Goal: Task Accomplishment & Management: Use online tool/utility

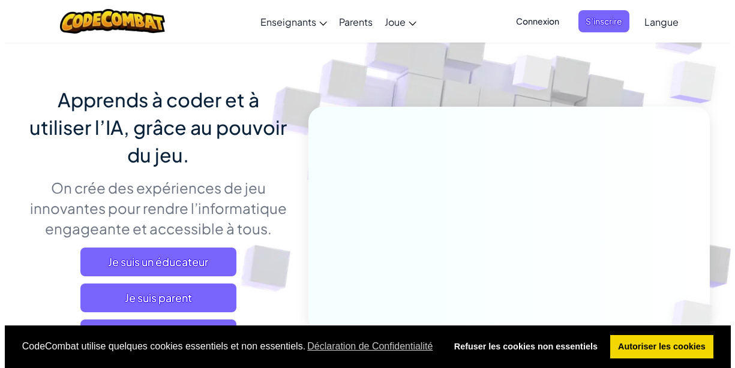
scroll to position [155, 0]
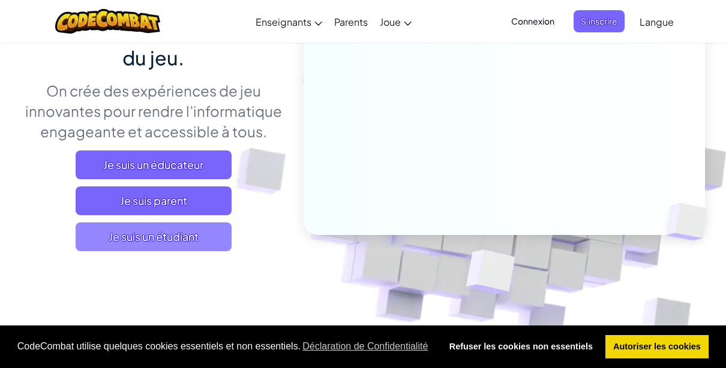
click at [200, 233] on span "Je suis un étudiant" at bounding box center [154, 237] width 156 height 29
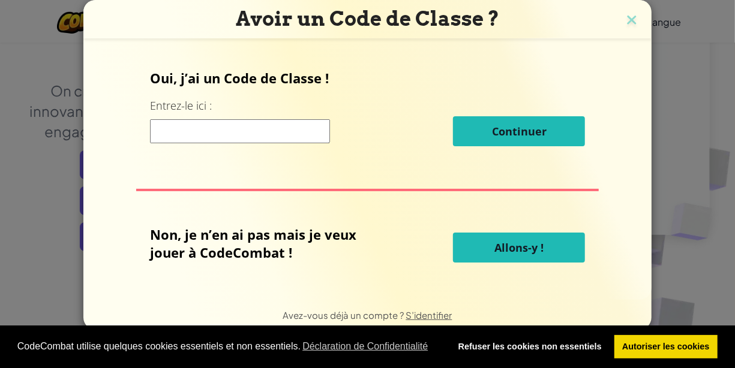
click at [550, 249] on button "Allons-y !" at bounding box center [519, 248] width 132 height 30
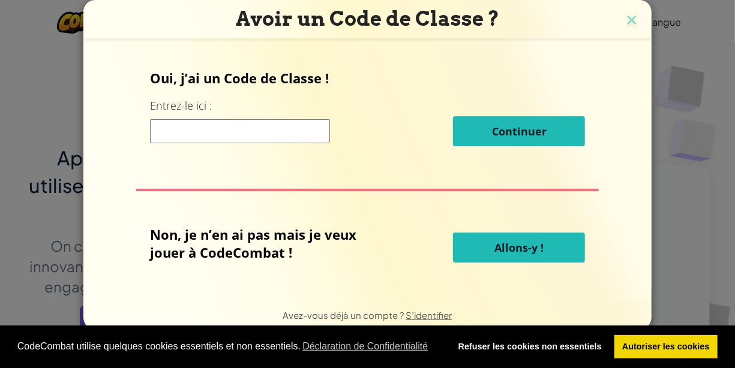
click at [511, 252] on span "Allons-y !" at bounding box center [519, 248] width 49 height 14
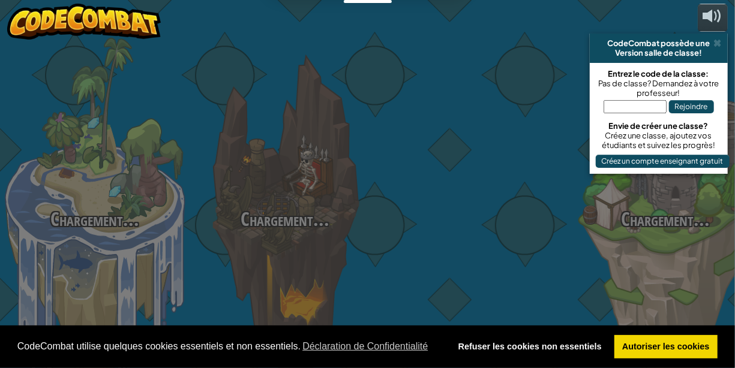
select select "fr"
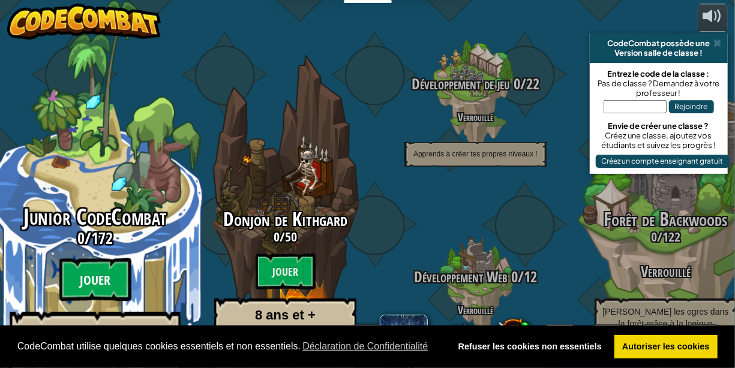
click at [91, 259] on btn "Jouer" at bounding box center [95, 280] width 72 height 43
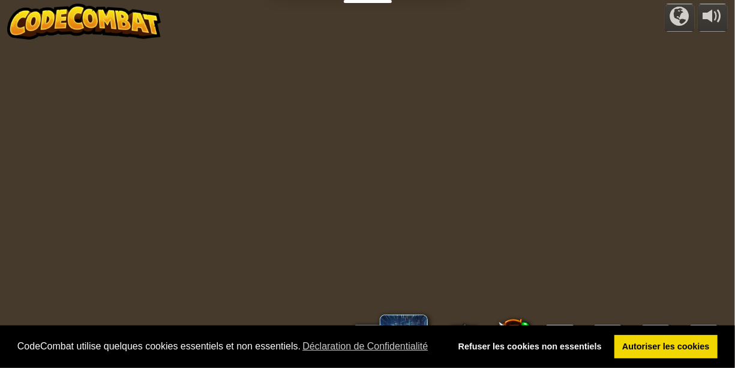
select select "fr"
click at [675, 350] on link "Autoriser les cookies" at bounding box center [667, 347] width 104 height 24
select select "fr"
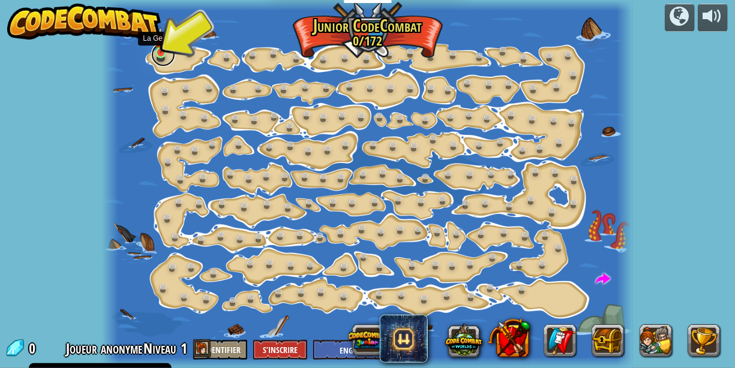
click at [163, 54] on link at bounding box center [163, 55] width 24 height 24
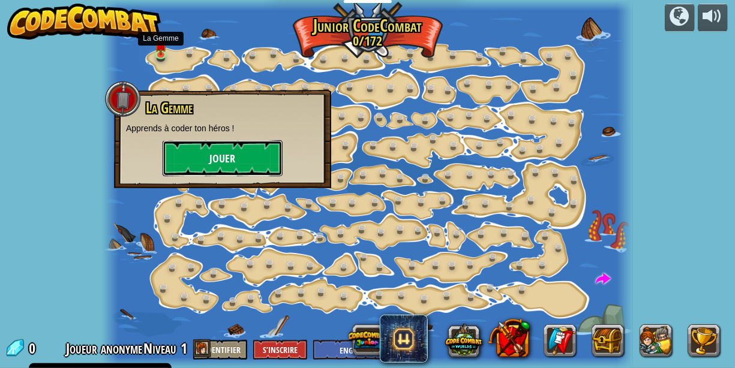
click at [230, 151] on button "Jouer" at bounding box center [223, 158] width 120 height 36
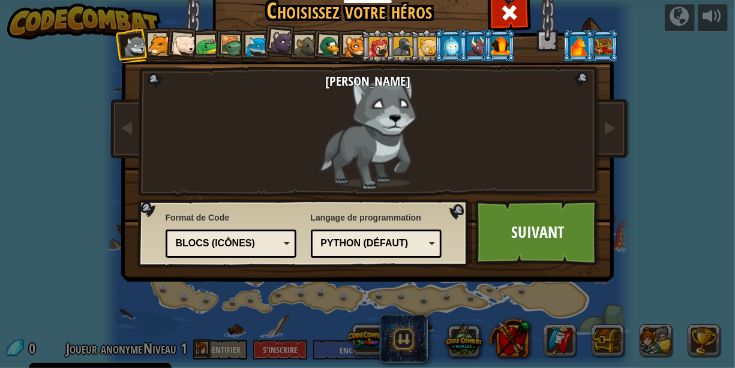
click at [277, 246] on div "Blocs (icônes)" at bounding box center [231, 244] width 116 height 19
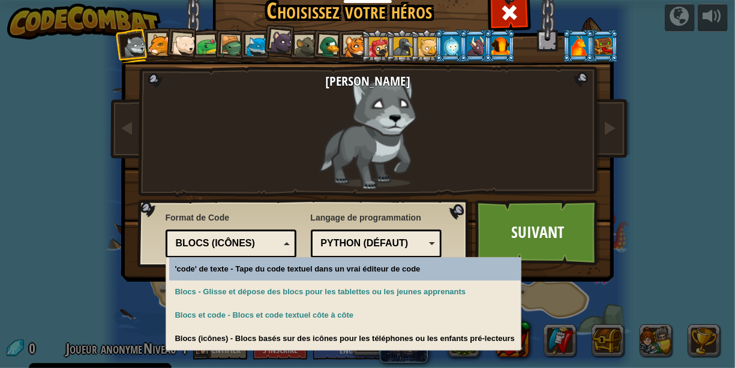
click at [398, 237] on div "Python (Défaut)" at bounding box center [373, 244] width 104 height 14
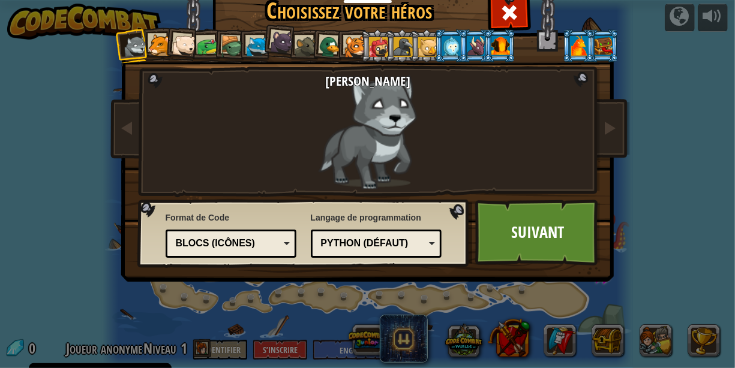
click at [249, 172] on div "[PERSON_NAME]" at bounding box center [367, 132] width 315 height 116
click at [585, 237] on link "Suivant" at bounding box center [537, 233] width 125 height 66
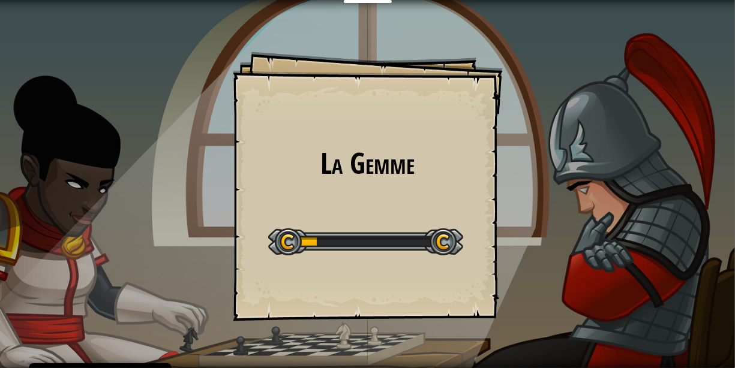
click at [430, 185] on div "La Gemme Goals Start Level Erreur de chargement du serveur Vous avez besoin d'u…" at bounding box center [368, 187] width 270 height 270
click at [456, 210] on div "La Gemme Goals Start Level Erreur de chargement du serveur Vous avez besoin d'u…" at bounding box center [368, 187] width 270 height 270
click at [452, 213] on div "La Gemme Goals Start Level Erreur de chargement du serveur Vous avez besoin d'u…" at bounding box center [368, 187] width 270 height 270
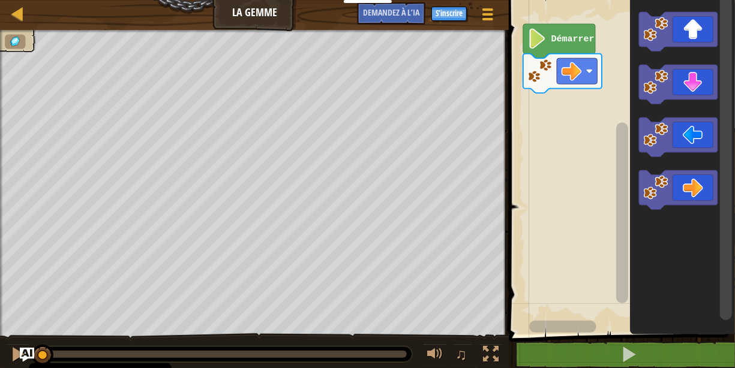
click at [566, 46] on icon "Espace de travail de Blocky" at bounding box center [559, 41] width 72 height 34
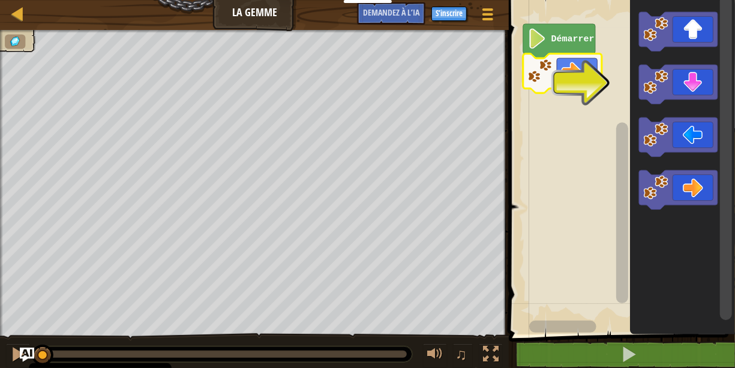
click at [576, 45] on icon "Espace de travail de Blocky" at bounding box center [559, 41] width 72 height 34
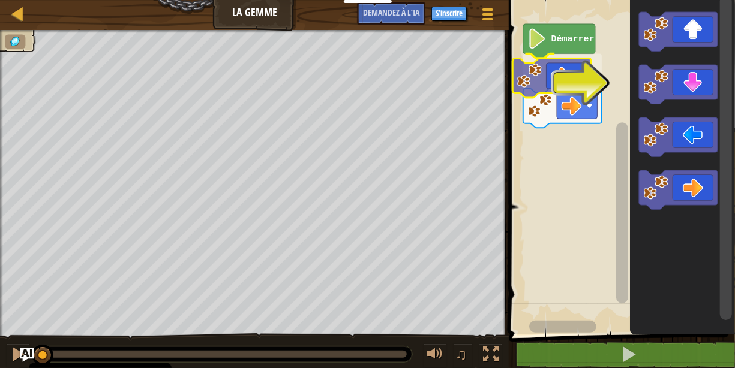
click at [578, 79] on div "Démarrer" at bounding box center [620, 164] width 230 height 341
click at [572, 79] on image "Espace de travail de Blocky" at bounding box center [562, 76] width 20 height 20
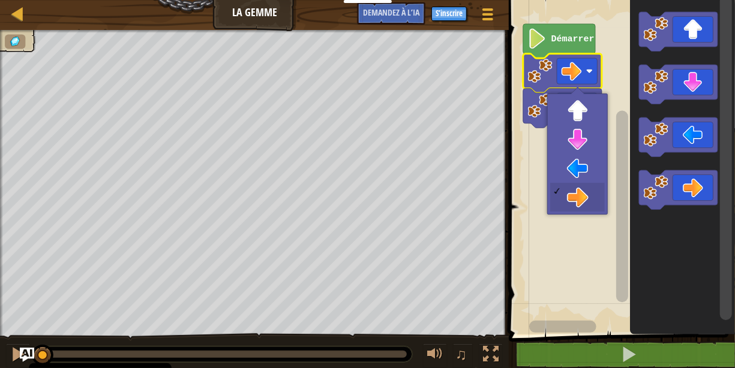
click at [578, 47] on icon "Espace de travail de Blocky" at bounding box center [559, 41] width 72 height 34
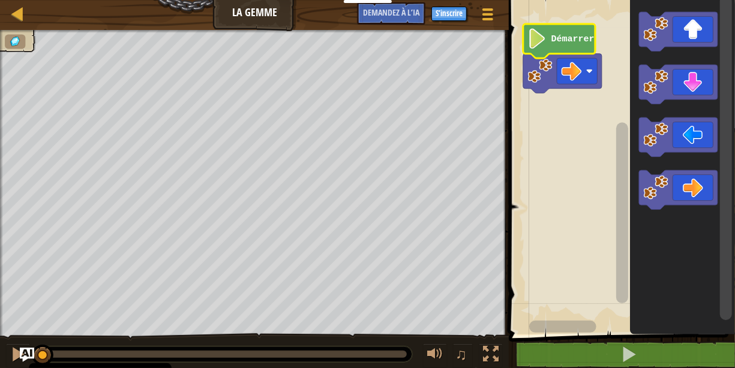
click at [556, 49] on icon "Espace de travail de Blocky" at bounding box center [559, 41] width 72 height 34
